Goal: Task Accomplishment & Management: Use online tool/utility

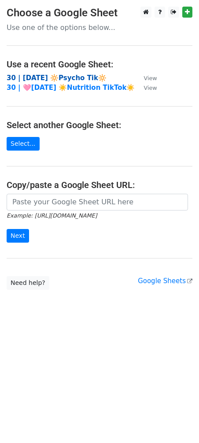
click at [64, 75] on strong "30 | [DATE] 🔆Psycho Tik🔆" at bounding box center [57, 78] width 100 height 8
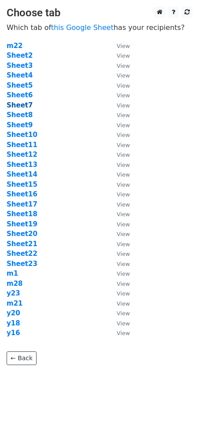
click at [15, 104] on strong "Sheet7" at bounding box center [20, 105] width 26 height 8
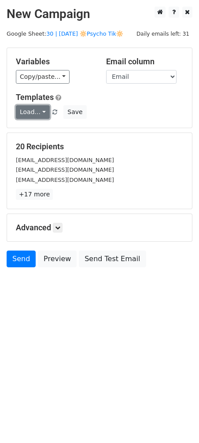
click at [30, 113] on link "Load..." at bounding box center [33, 112] width 34 height 14
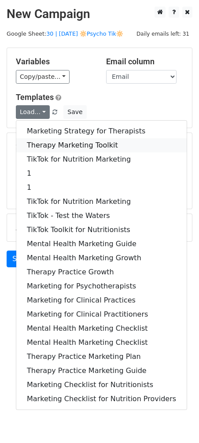
click at [52, 145] on link "Therapy Marketing Toolkit" at bounding box center [101, 145] width 171 height 14
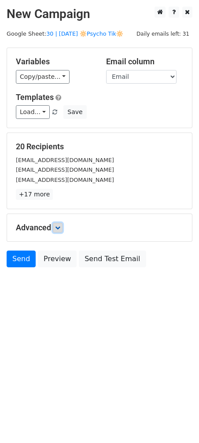
click at [62, 229] on link at bounding box center [58, 228] width 10 height 10
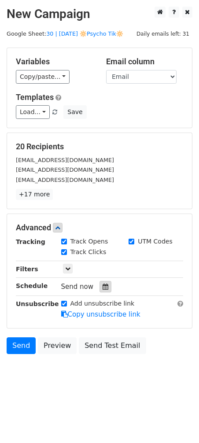
click at [103, 288] on icon at bounding box center [106, 287] width 6 height 6
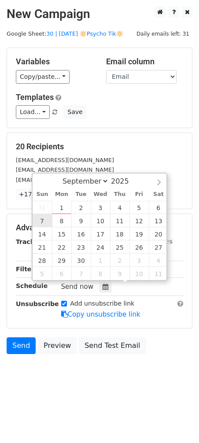
type input "2025-09-07 12:00"
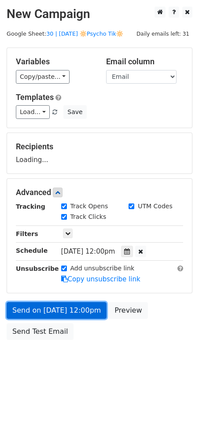
click at [54, 307] on link "Send on Sep 7 at 12:00pm" at bounding box center [57, 310] width 100 height 17
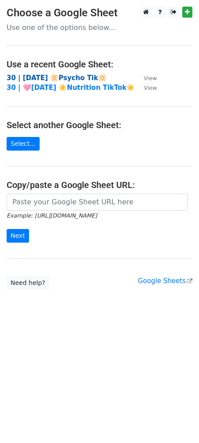
click at [51, 74] on strong "30 | [DATE] 🔆Psycho Tik🔆" at bounding box center [57, 78] width 100 height 8
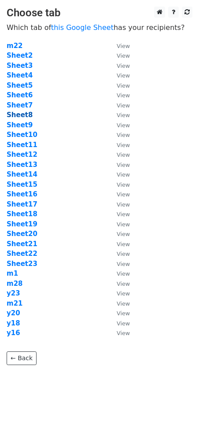
click at [16, 117] on strong "Sheet8" at bounding box center [20, 115] width 26 height 8
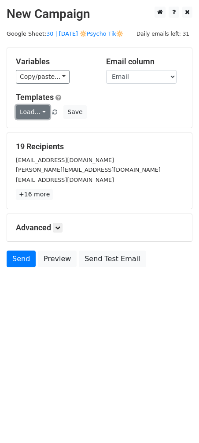
click at [32, 113] on link "Load..." at bounding box center [33, 112] width 34 height 14
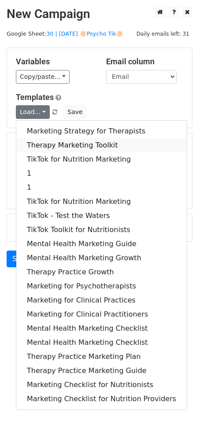
click at [51, 142] on link "Therapy Marketing Toolkit" at bounding box center [101, 145] width 171 height 14
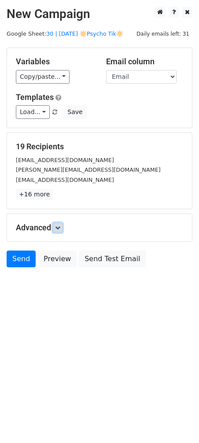
click at [60, 228] on icon at bounding box center [57, 227] width 5 height 5
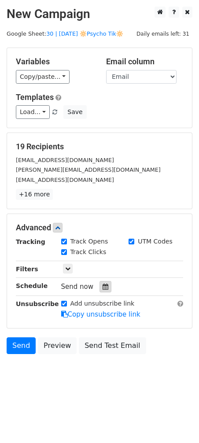
click at [104, 291] on div at bounding box center [106, 286] width 12 height 11
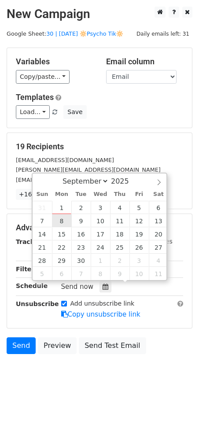
type input "2025-09-08 12:00"
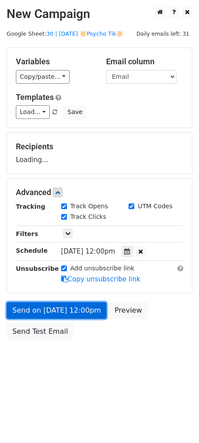
click at [62, 316] on link "Send on Sep 8 at 12:00pm" at bounding box center [57, 310] width 100 height 17
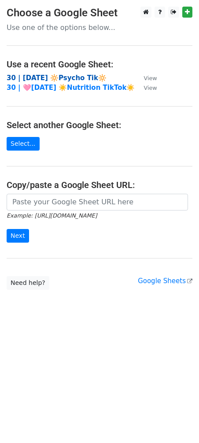
click at [69, 78] on strong "30 | SEPT 1 🔆Psycho Tik🔆" at bounding box center [57, 78] width 100 height 8
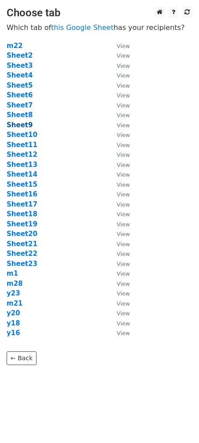
click at [22, 126] on strong "Sheet9" at bounding box center [20, 125] width 26 height 8
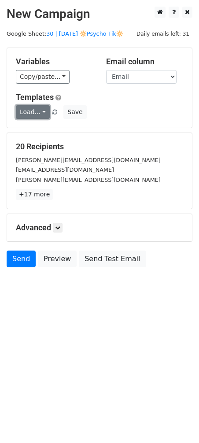
click at [35, 111] on link "Load..." at bounding box center [33, 112] width 34 height 14
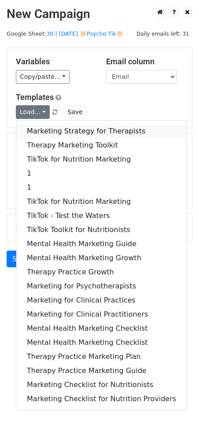
click at [75, 130] on link "Marketing Strategy for Therapists" at bounding box center [101, 131] width 171 height 14
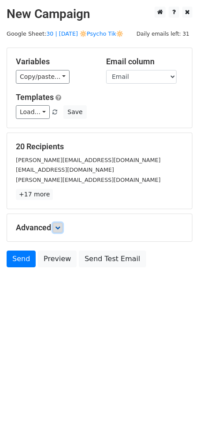
click at [62, 226] on link at bounding box center [58, 228] width 10 height 10
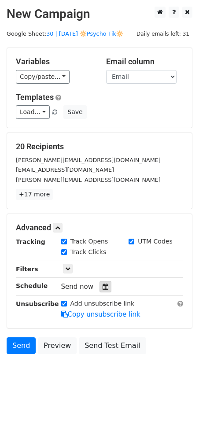
click at [104, 285] on icon at bounding box center [106, 287] width 6 height 6
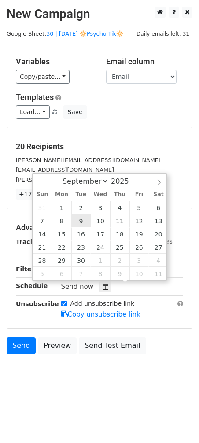
type input "2025-09-09 12:00"
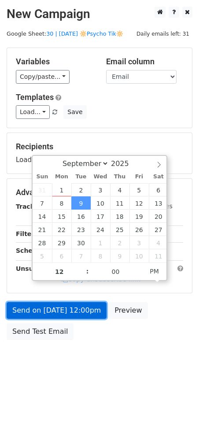
click at [69, 306] on link "Send on Sep 9 at 12:00pm" at bounding box center [57, 310] width 100 height 17
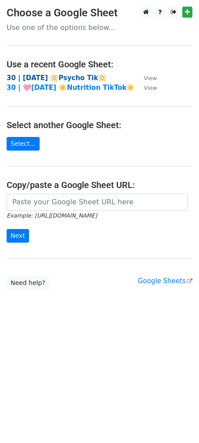
click at [56, 79] on strong "30 | [DATE] 🔆Psycho Tik🔆" at bounding box center [57, 78] width 100 height 8
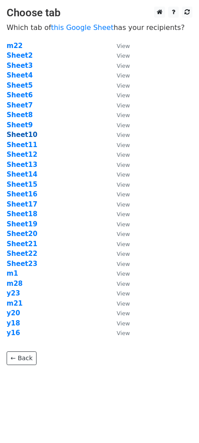
click at [22, 137] on strong "Sheet10" at bounding box center [22, 135] width 31 height 8
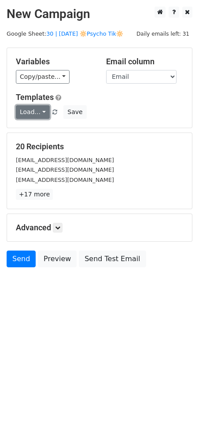
click at [31, 109] on link "Load..." at bounding box center [33, 112] width 34 height 14
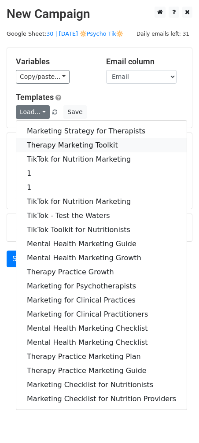
click at [74, 141] on link "Therapy Marketing Toolkit" at bounding box center [101, 145] width 171 height 14
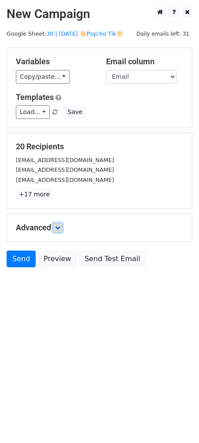
click at [63, 227] on link at bounding box center [58, 228] width 10 height 10
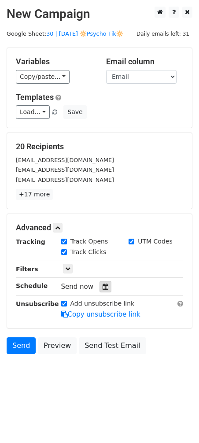
click at [100, 290] on div at bounding box center [106, 286] width 12 height 11
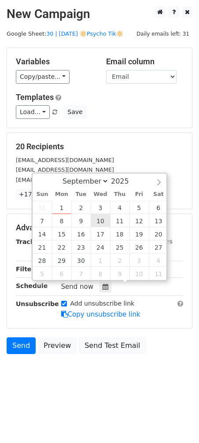
type input "2025-09-10 12:00"
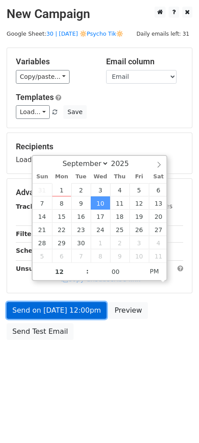
click at [78, 318] on link "Send on Sep 10 at 12:00pm" at bounding box center [57, 310] width 100 height 17
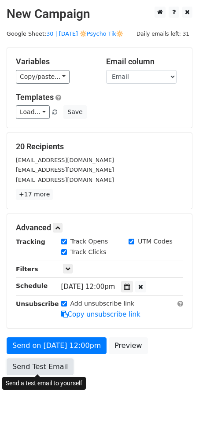
click at [32, 372] on link "Send Test Email" at bounding box center [40, 367] width 67 height 17
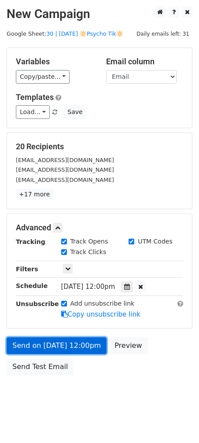
click at [45, 344] on link "Send on Sep 10 at 12:00pm" at bounding box center [57, 346] width 100 height 17
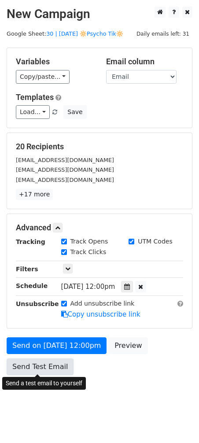
click at [41, 364] on link "Send Test Email" at bounding box center [40, 367] width 67 height 17
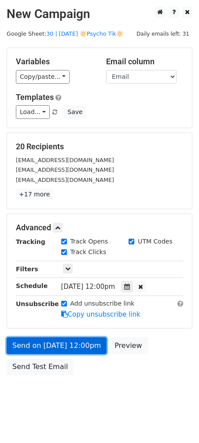
click at [48, 345] on link "Send on Sep 10 at 12:00pm" at bounding box center [57, 346] width 100 height 17
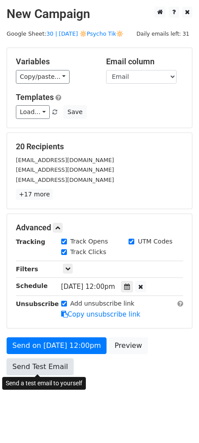
click at [40, 364] on link "Send Test Email" at bounding box center [40, 367] width 67 height 17
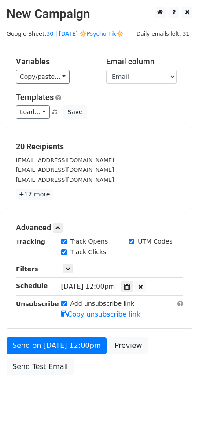
click at [60, 335] on form "Variables Copy/paste... {{Name}} {{Email}} Email column Name Email Templates Lo…" at bounding box center [100, 214] width 186 height 332
click at [49, 357] on div "Send on Sep 10 at 12:00pm Preview Send Test Email" at bounding box center [99, 359] width 199 height 42
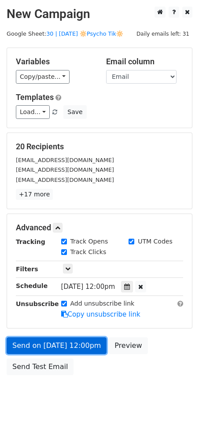
click at [56, 347] on link "Send on Sep 10 at 12:00pm" at bounding box center [57, 346] width 100 height 17
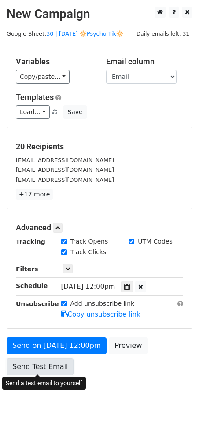
click at [45, 369] on link "Send Test Email" at bounding box center [40, 367] width 67 height 17
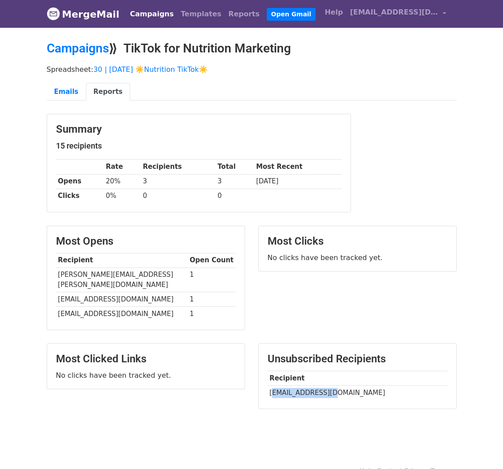
drag, startPoint x: 270, startPoint y: 380, endPoint x: 325, endPoint y: 379, distance: 55.1
click at [325, 386] on td "lindajeanwjr@gmail.com" at bounding box center [358, 393] width 180 height 15
copy td "indajeanwjr@gmai"
